Goal: Navigation & Orientation: Find specific page/section

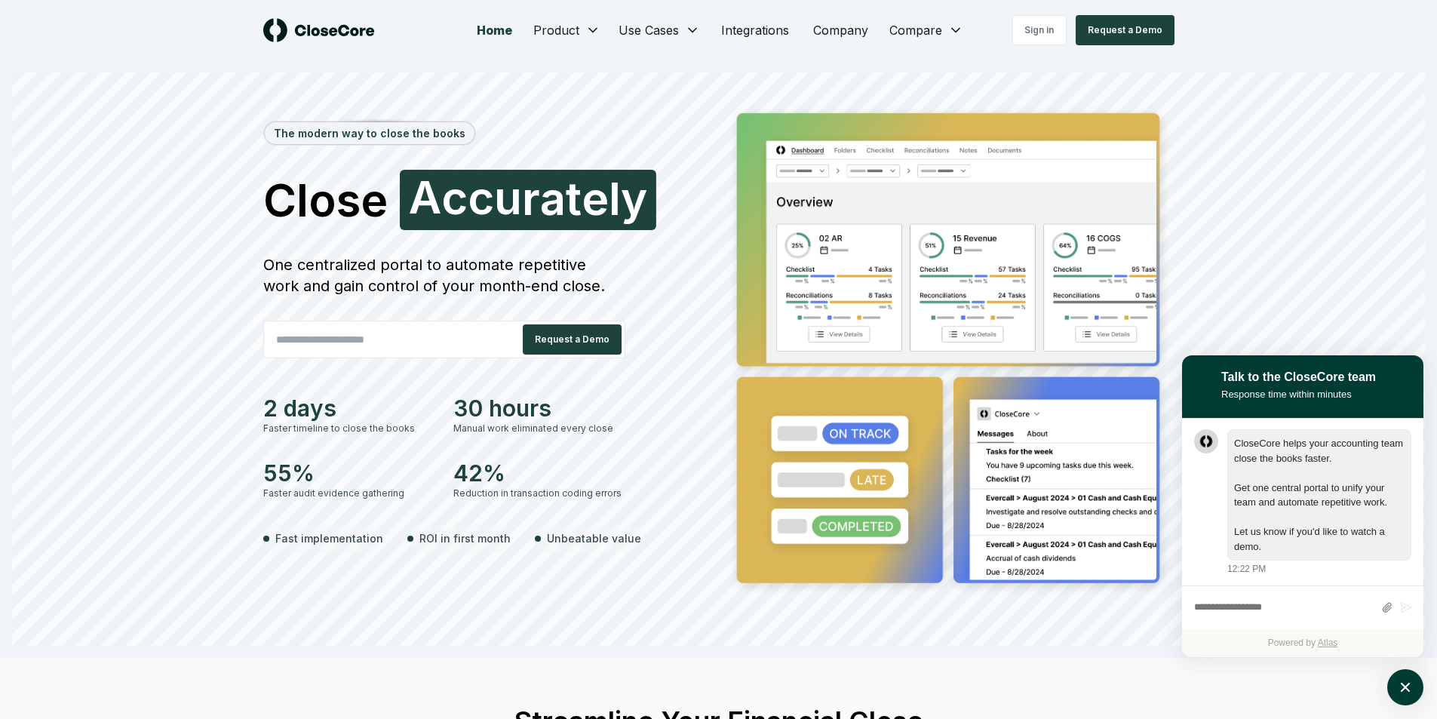
scroll to position [1, 0]
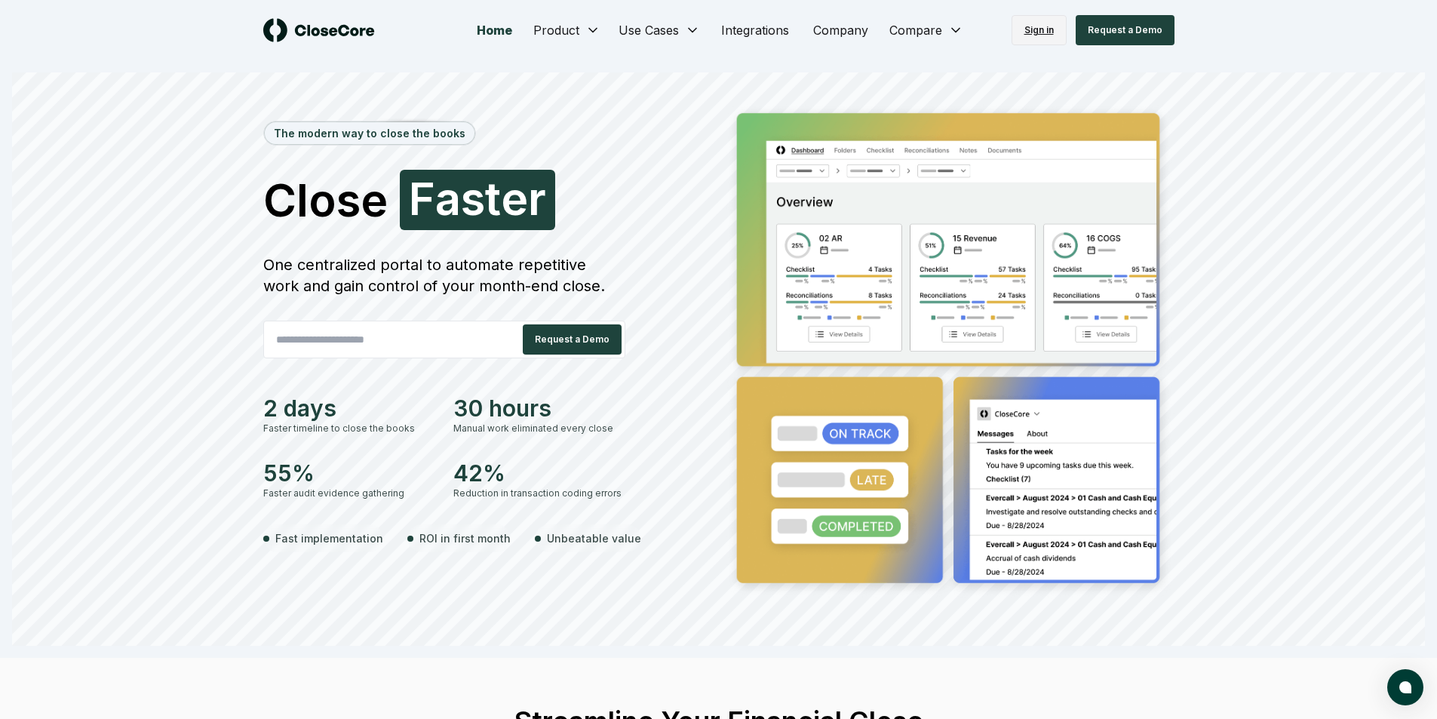
click at [1038, 30] on link "Sign in" at bounding box center [1038, 30] width 55 height 30
click at [1038, 24] on link "Sign in" at bounding box center [1038, 30] width 55 height 30
click at [1023, 32] on link "Sign in" at bounding box center [1038, 30] width 55 height 30
click at [1035, 29] on link "Sign in" at bounding box center [1038, 30] width 55 height 30
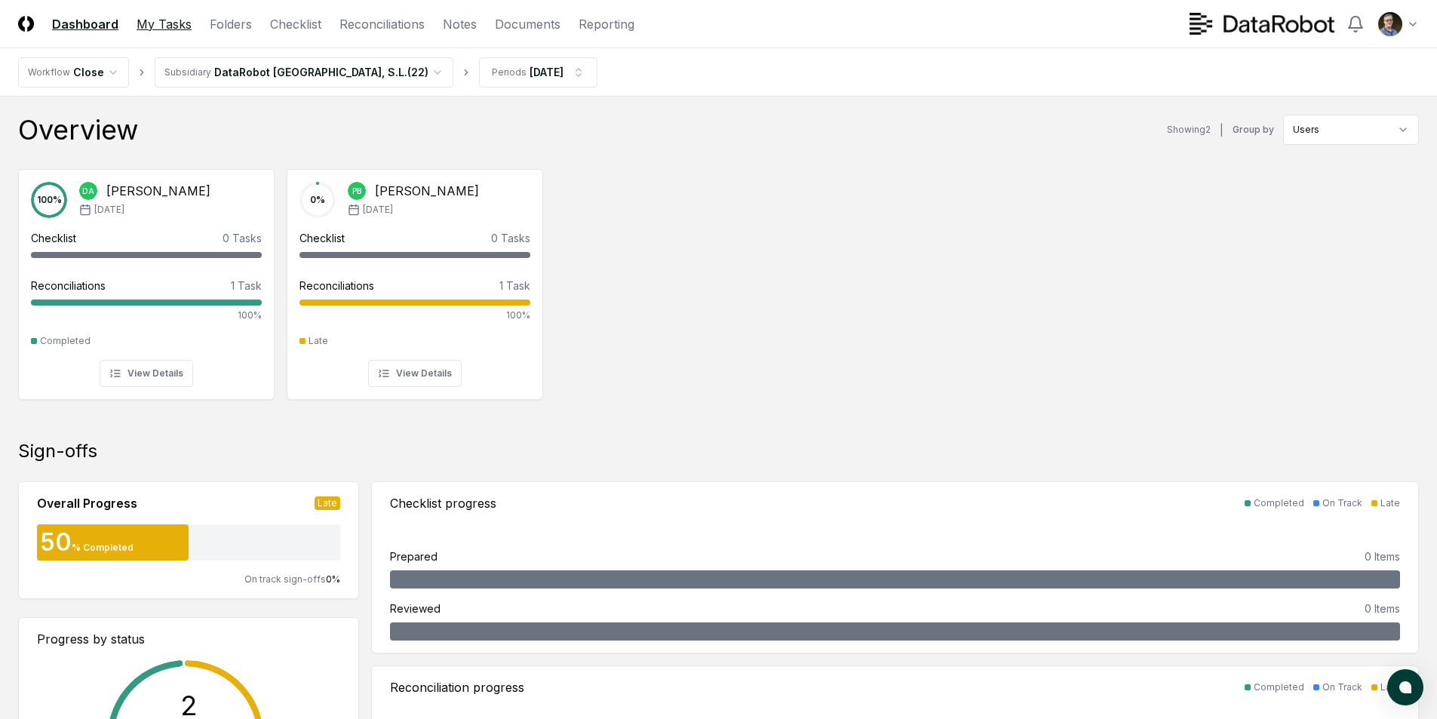
click at [160, 26] on link "My Tasks" at bounding box center [163, 24] width 55 height 18
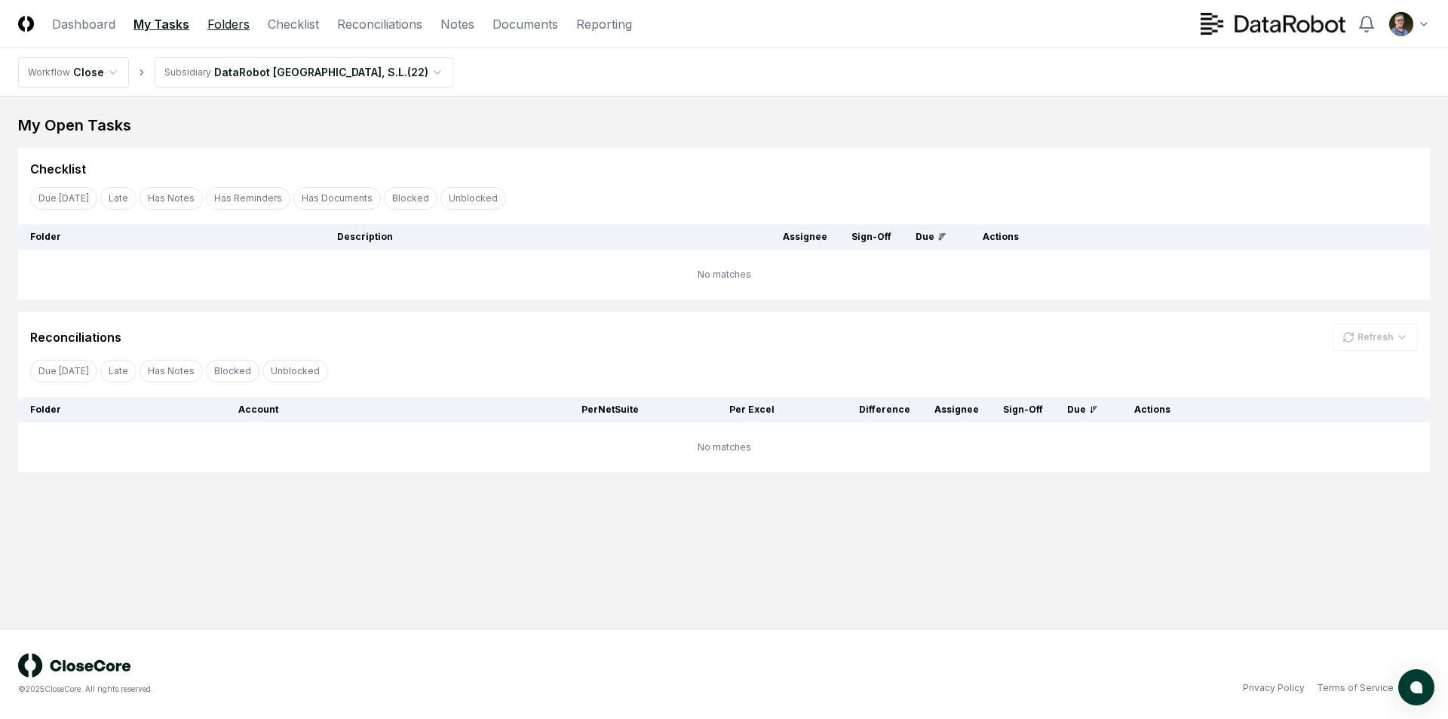
click at [223, 19] on link "Folders" at bounding box center [228, 24] width 42 height 18
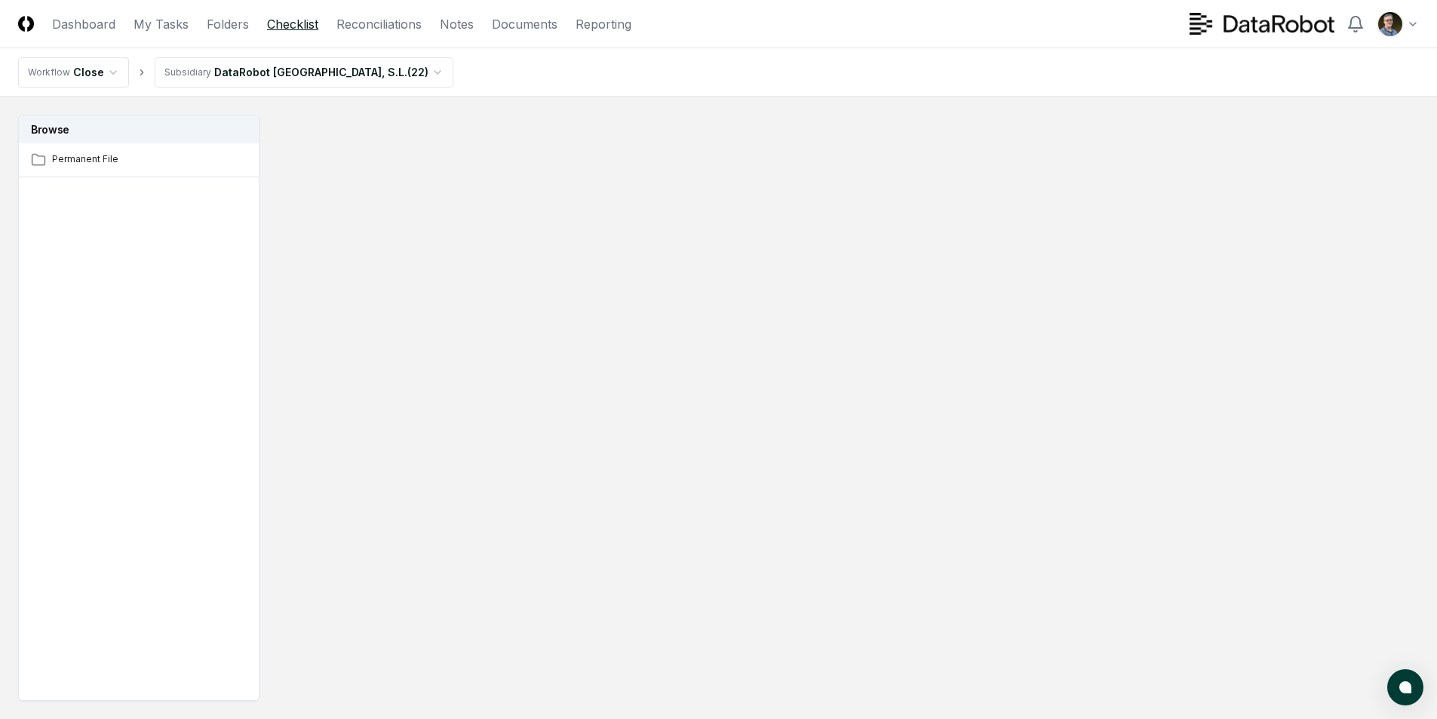
click at [293, 23] on link "Checklist" at bounding box center [292, 24] width 51 height 18
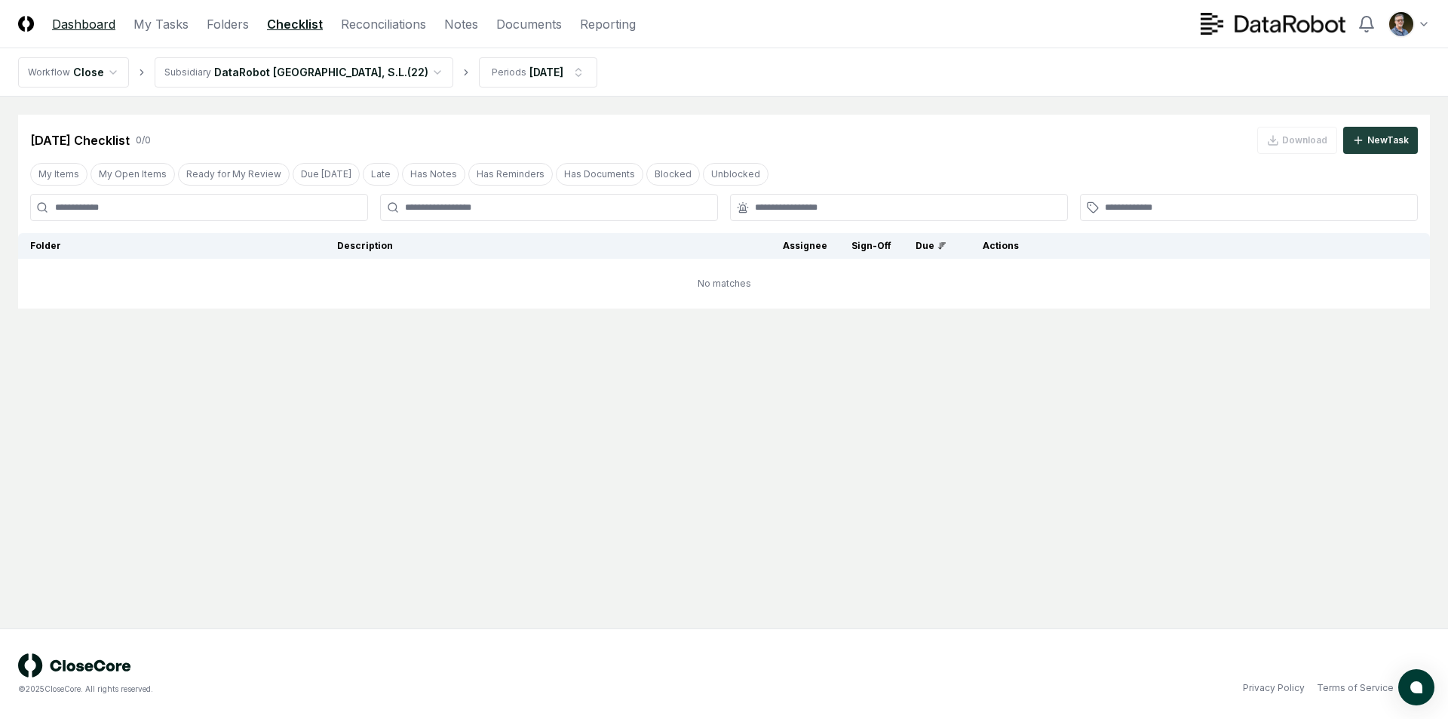
click at [74, 26] on link "Dashboard" at bounding box center [83, 24] width 63 height 18
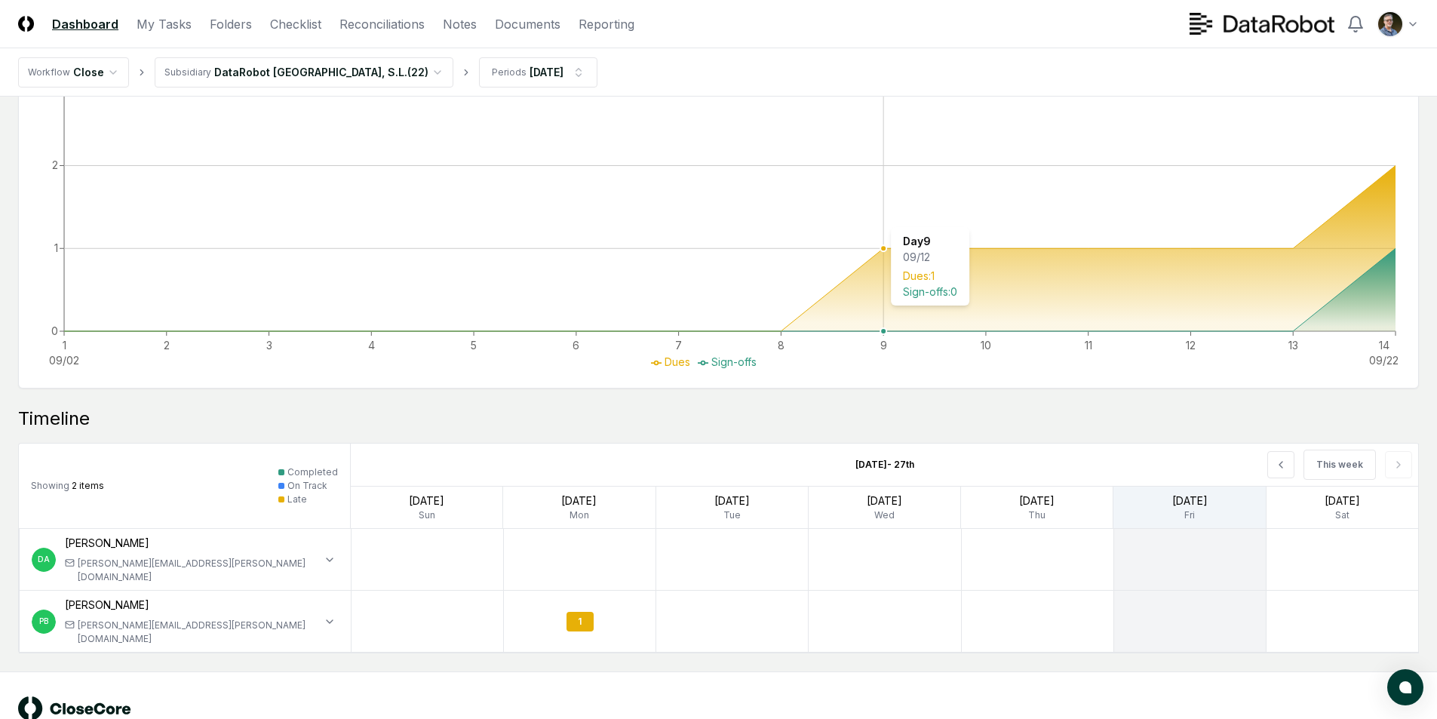
scroll to position [934, 0]
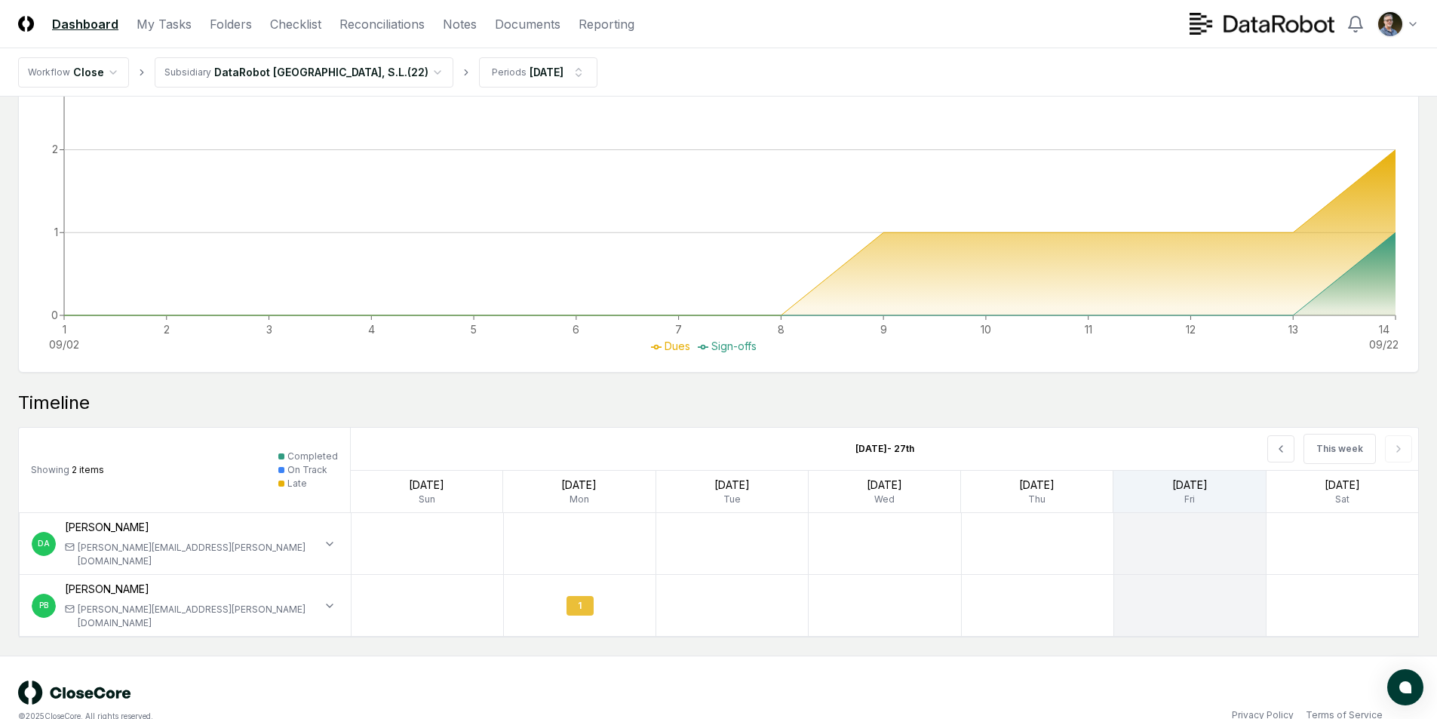
click at [572, 596] on div "1" at bounding box center [579, 606] width 27 height 20
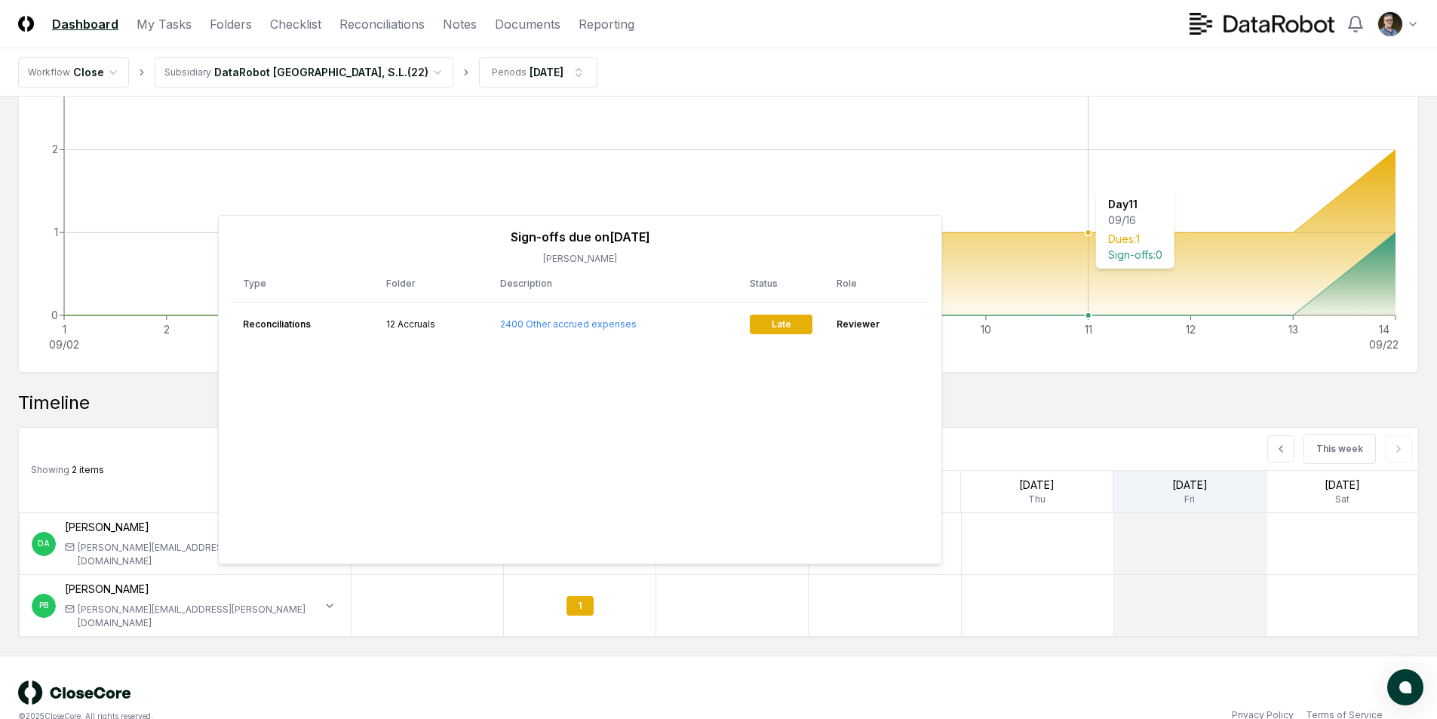
click at [1069, 182] on icon "1 09/02 2 3 4 5 6 7 8 9 10 11 12 13 14 09/22 0 1 2 3 4" at bounding box center [718, 165] width 1399 height 377
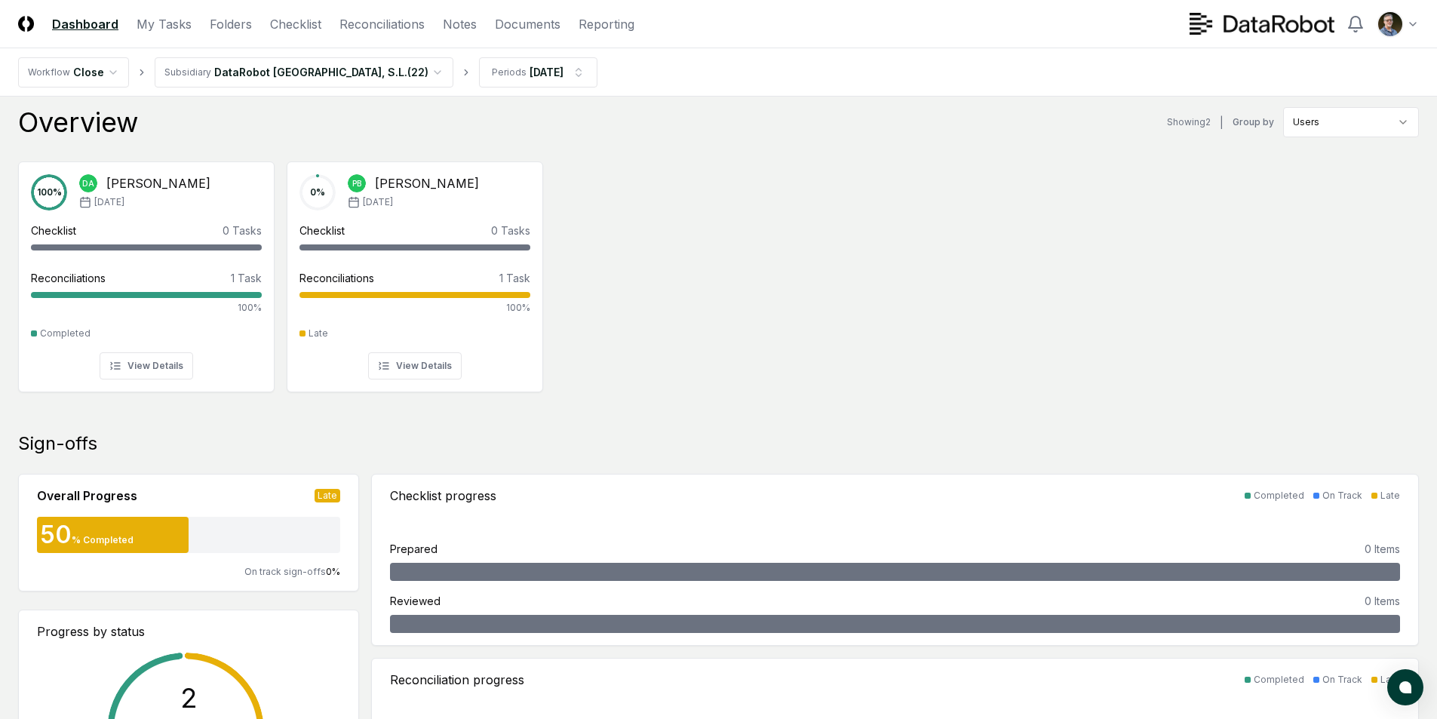
scroll to position [0, 0]
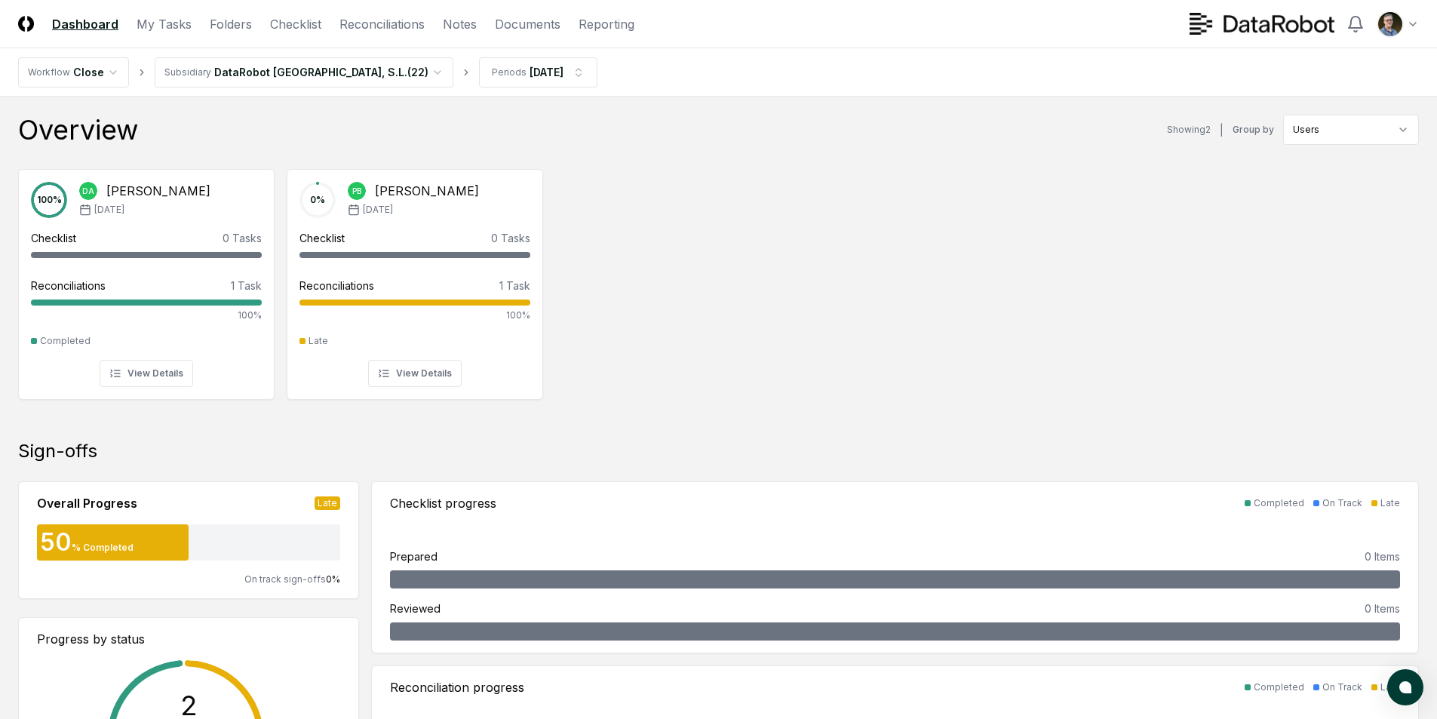
click at [793, 289] on div "100 % DA Dina Abdelmageed Aug '25 Checklist 0 Tasks - Reconciliations 1 Task 10…" at bounding box center [718, 283] width 1437 height 252
